Goal: Find specific page/section: Find specific page/section

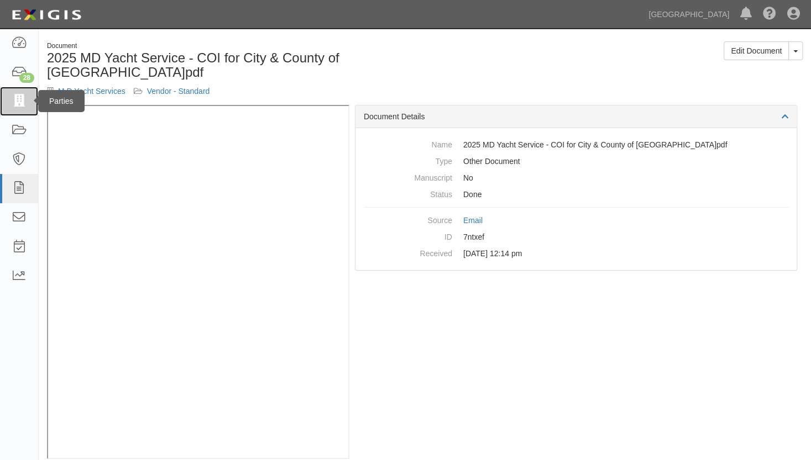
click at [18, 95] on icon at bounding box center [18, 101] width 15 height 13
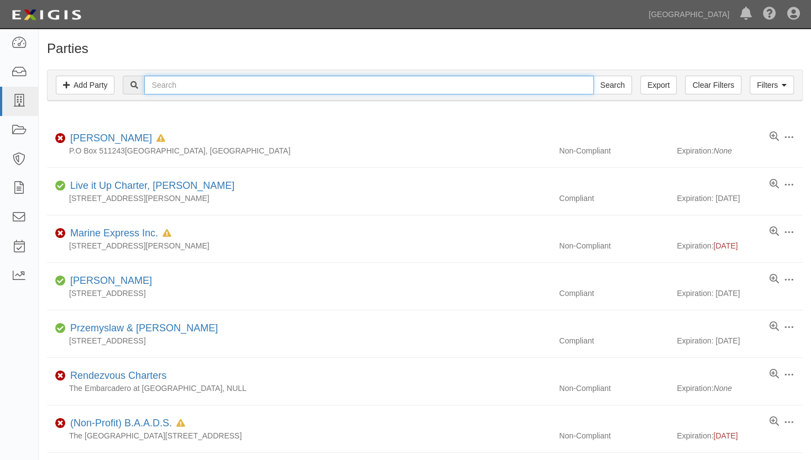
click at [240, 83] on input "text" at bounding box center [368, 85] width 449 height 19
type input "[PERSON_NAME]"
click at [593, 76] on input "Search" at bounding box center [612, 85] width 39 height 19
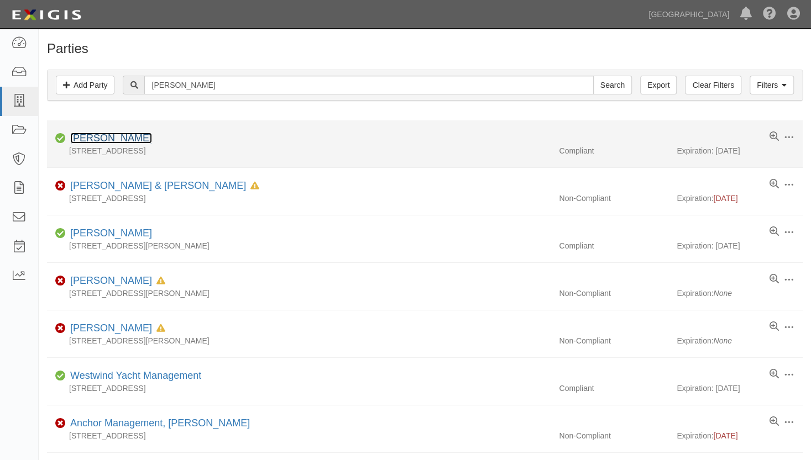
click at [130, 140] on link "[PERSON_NAME]" at bounding box center [111, 138] width 82 height 11
